Goal: Task Accomplishment & Management: Manage account settings

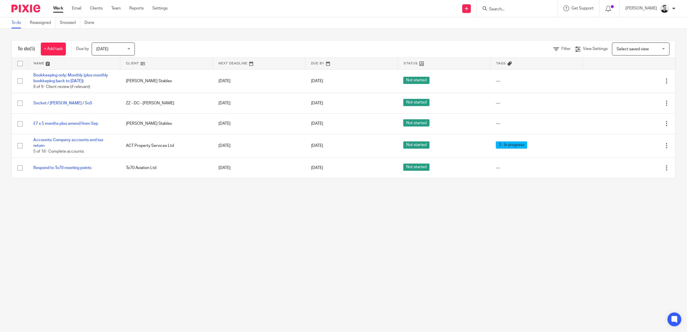
click at [506, 6] on form at bounding box center [518, 8] width 61 height 7
click at [517, 6] on form at bounding box center [518, 8] width 61 height 7
click at [516, 7] on input "Search" at bounding box center [514, 9] width 52 height 5
type input "omni"
click at [519, 24] on link at bounding box center [542, 27] width 111 height 18
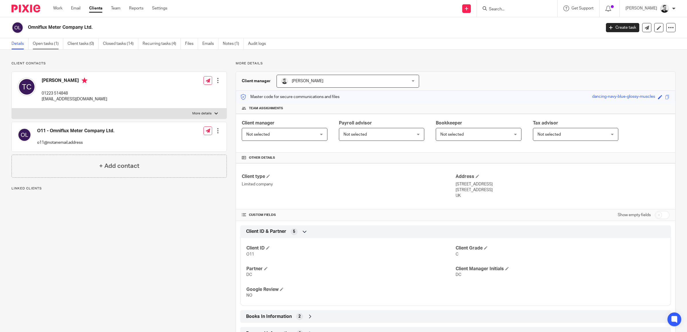
click at [49, 44] on link "Open tasks (1)" at bounding box center [48, 43] width 30 height 11
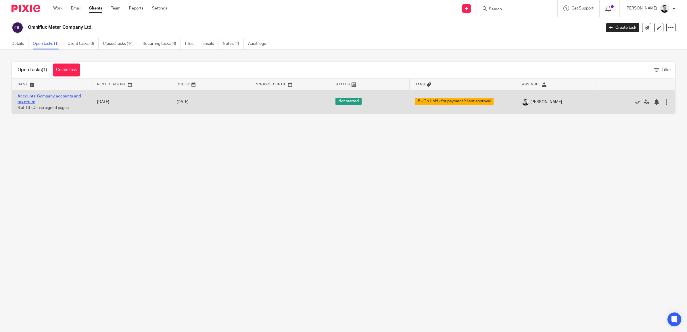
click at [59, 94] on link "Accounts: Company accounts and tax return" at bounding box center [49, 99] width 63 height 10
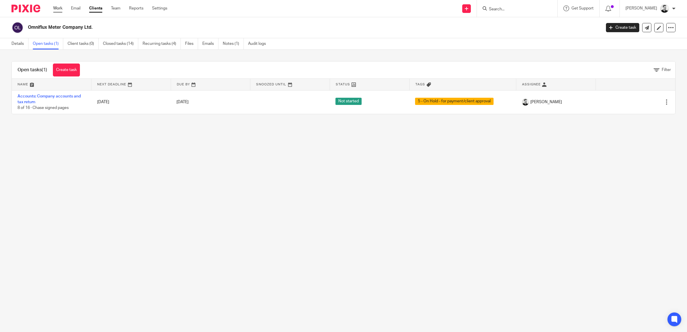
click at [56, 5] on link "Work" at bounding box center [57, 8] width 9 height 6
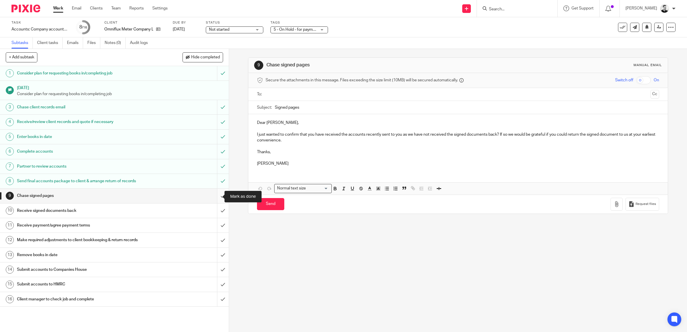
click at [217, 195] on input "submit" at bounding box center [114, 195] width 229 height 14
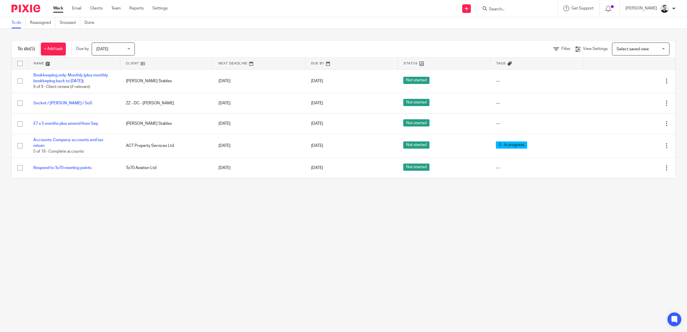
drag, startPoint x: 51, startPoint y: 46, endPoint x: 93, endPoint y: 78, distance: 52.9
click at [51, 46] on link "+ Add task" at bounding box center [53, 49] width 25 height 13
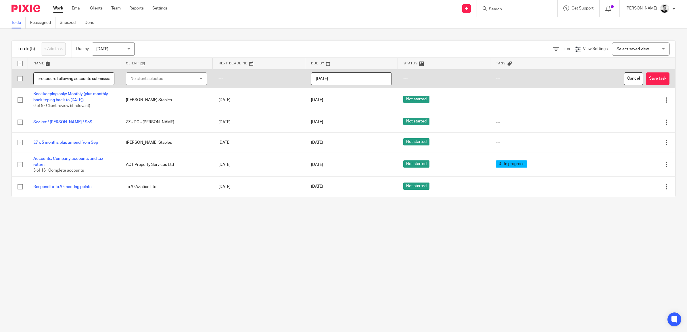
scroll to position [0, 38]
type input "Commence AP01 procedure following accounts submission"
click at [150, 76] on div "No client selected" at bounding box center [160, 79] width 61 height 12
type input "to70"
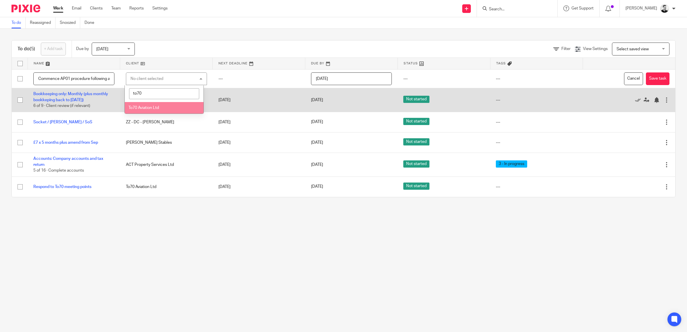
drag, startPoint x: 158, startPoint y: 105, endPoint x: 171, endPoint y: 101, distance: 13.4
click at [158, 105] on li "To70 Aviation Ltd" at bounding box center [164, 108] width 79 height 12
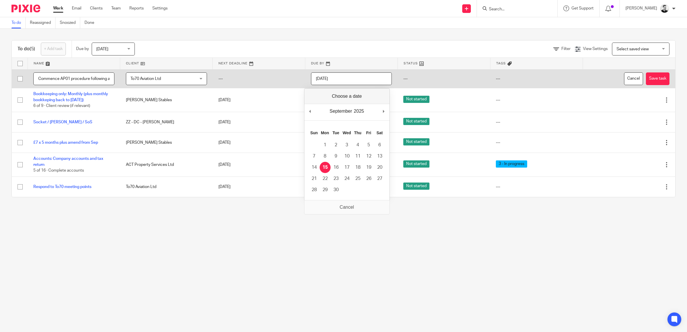
click at [364, 80] on input "[DATE]" at bounding box center [351, 78] width 81 height 13
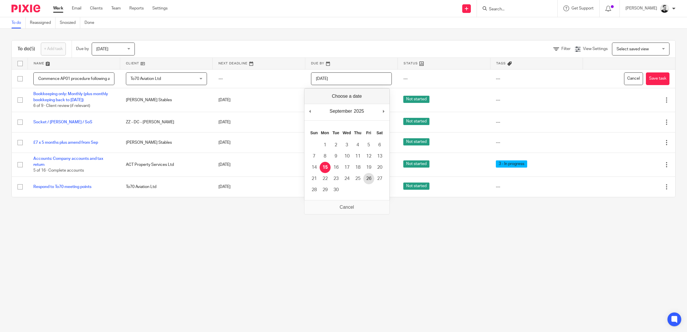
type input "2025-09-26"
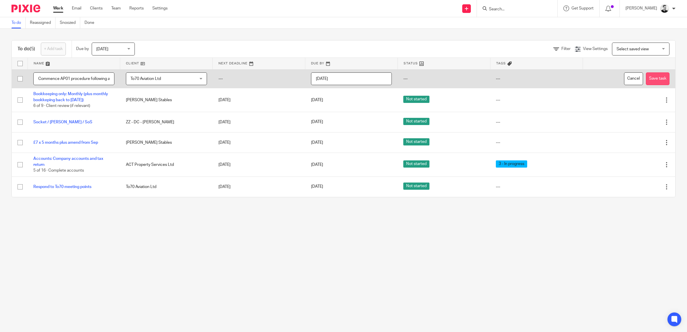
click at [651, 81] on button "Save task" at bounding box center [658, 78] width 24 height 13
